Goal: Transaction & Acquisition: Subscribe to service/newsletter

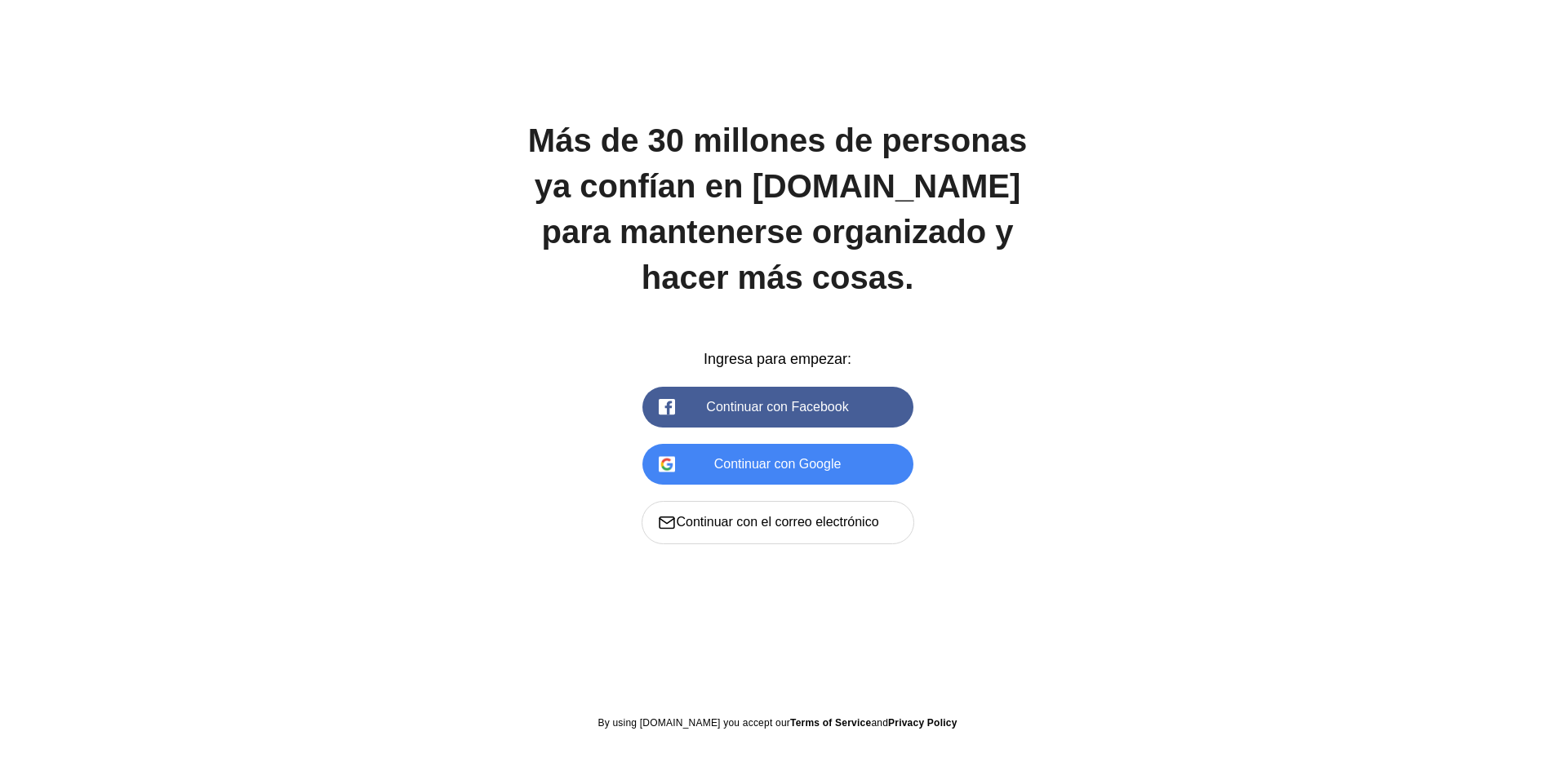
scroll to position [1666, 0]
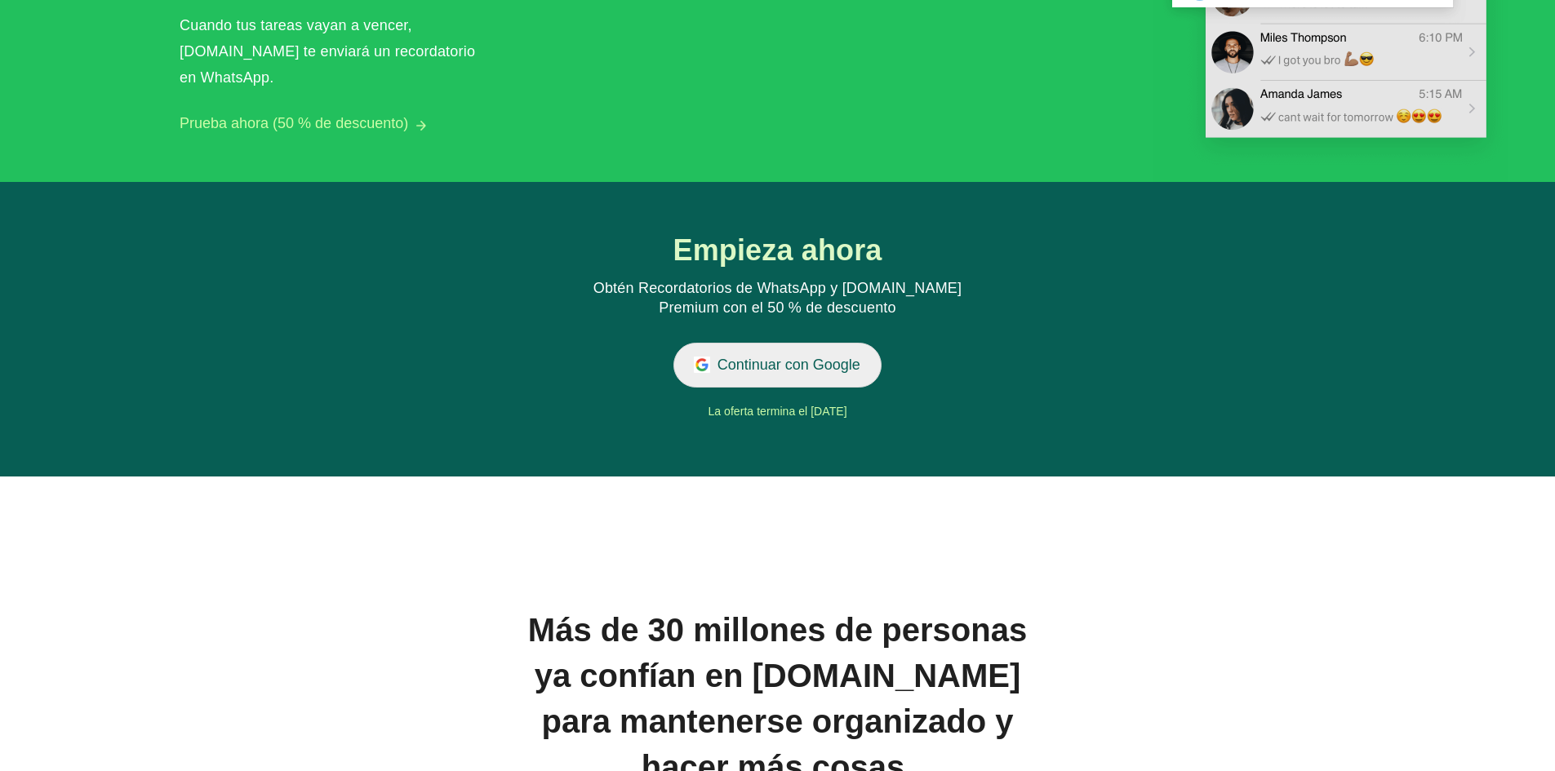
click at [822, 349] on button "Continuar con Google" at bounding box center [777, 365] width 209 height 45
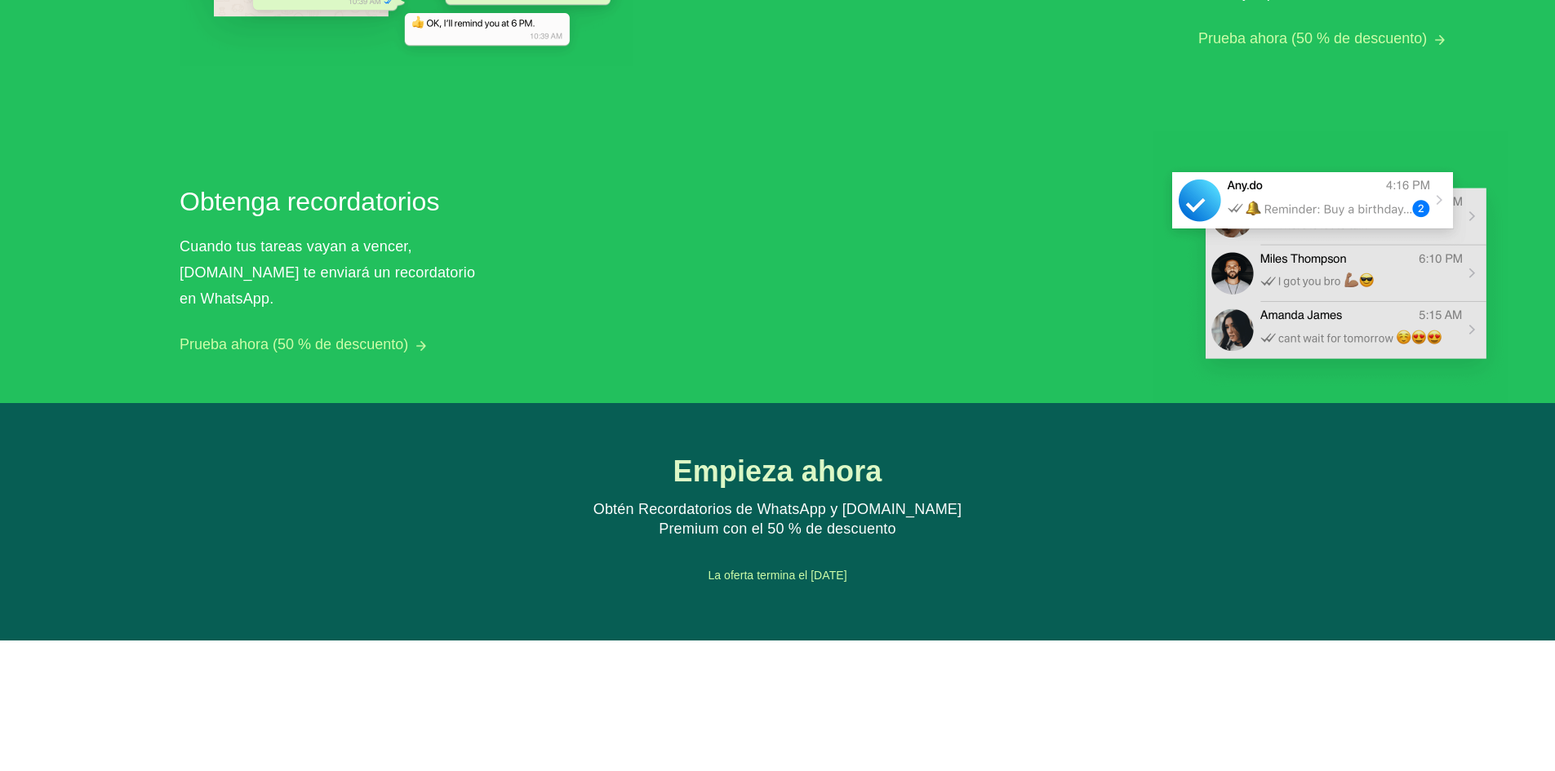
scroll to position [1445, 0]
